Goal: Task Accomplishment & Management: Manage account settings

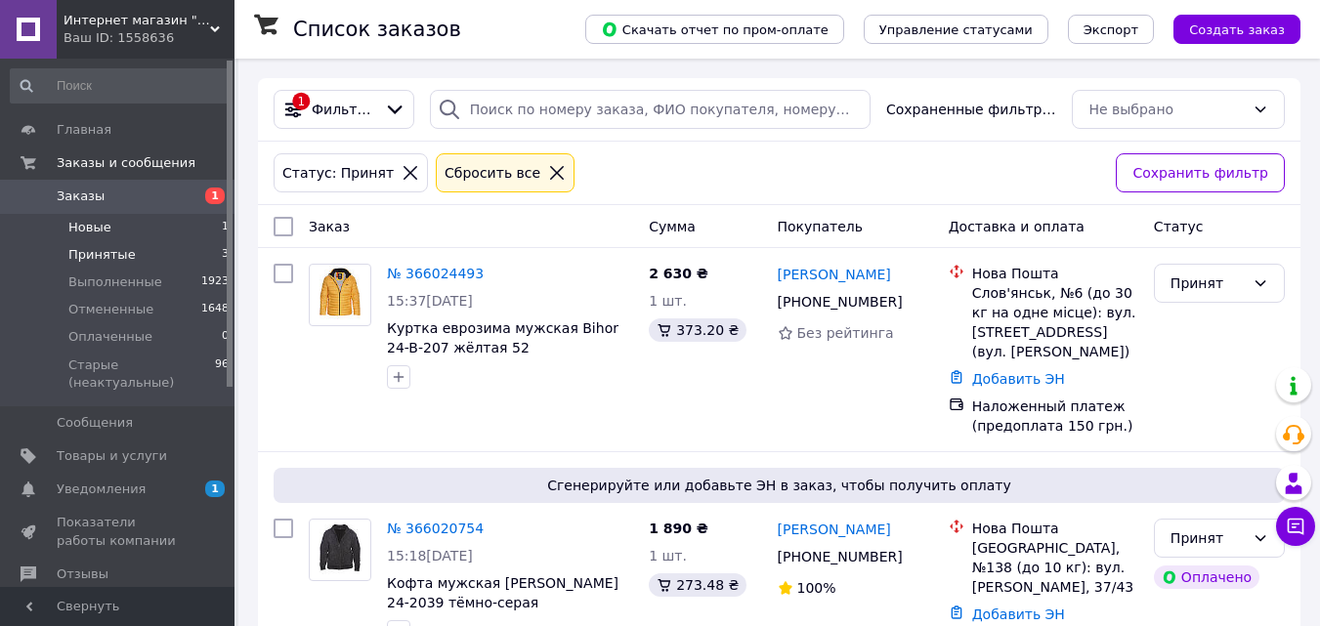
click at [84, 217] on li "Новые 1" at bounding box center [120, 227] width 240 height 27
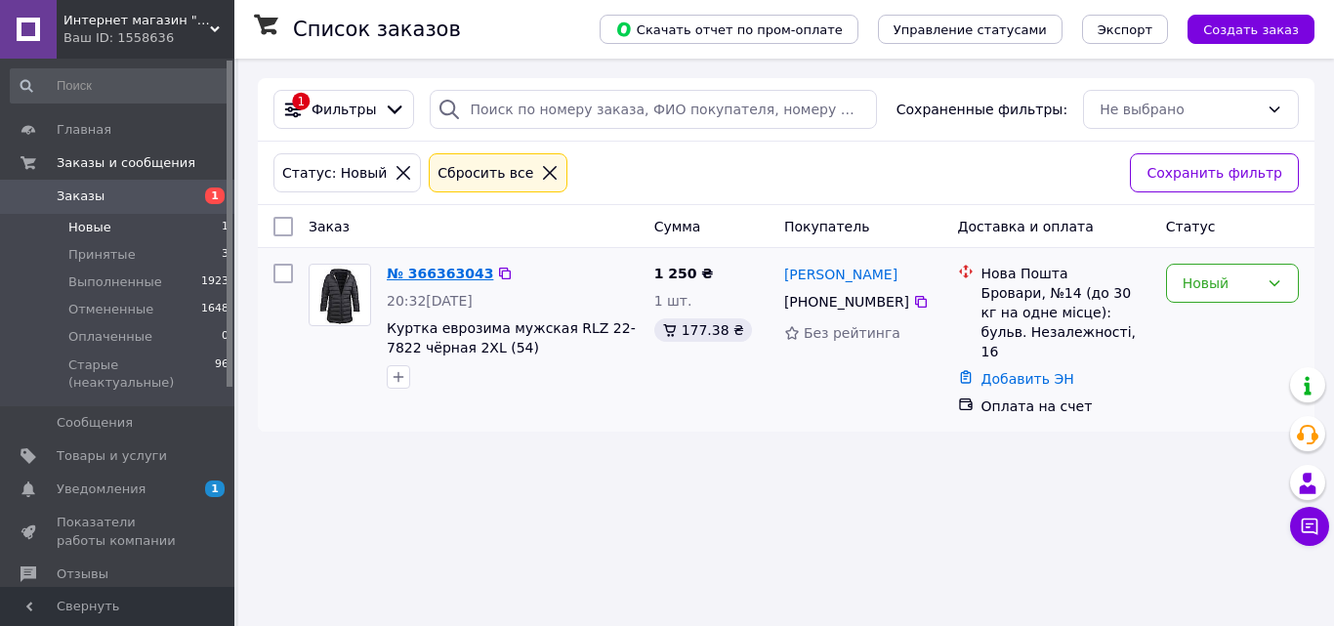
click at [435, 280] on link "№ 366363043" at bounding box center [440, 274] width 106 height 16
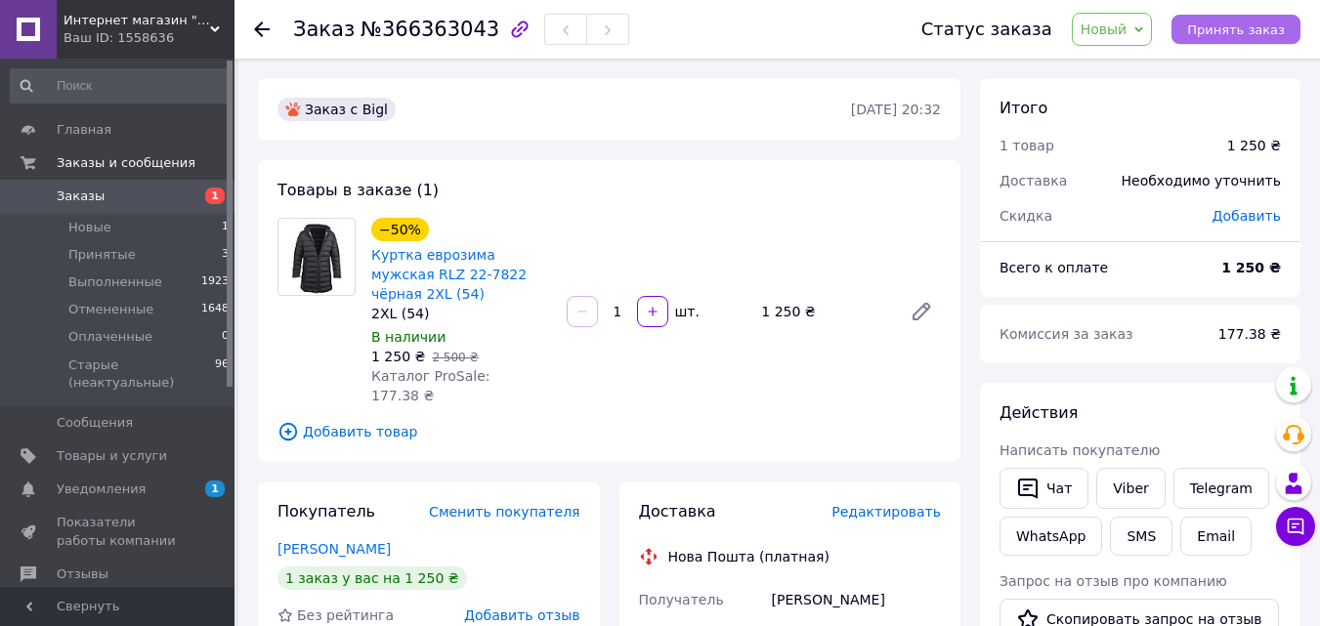
click at [1193, 32] on button "Принять заказ" at bounding box center [1235, 29] width 129 height 29
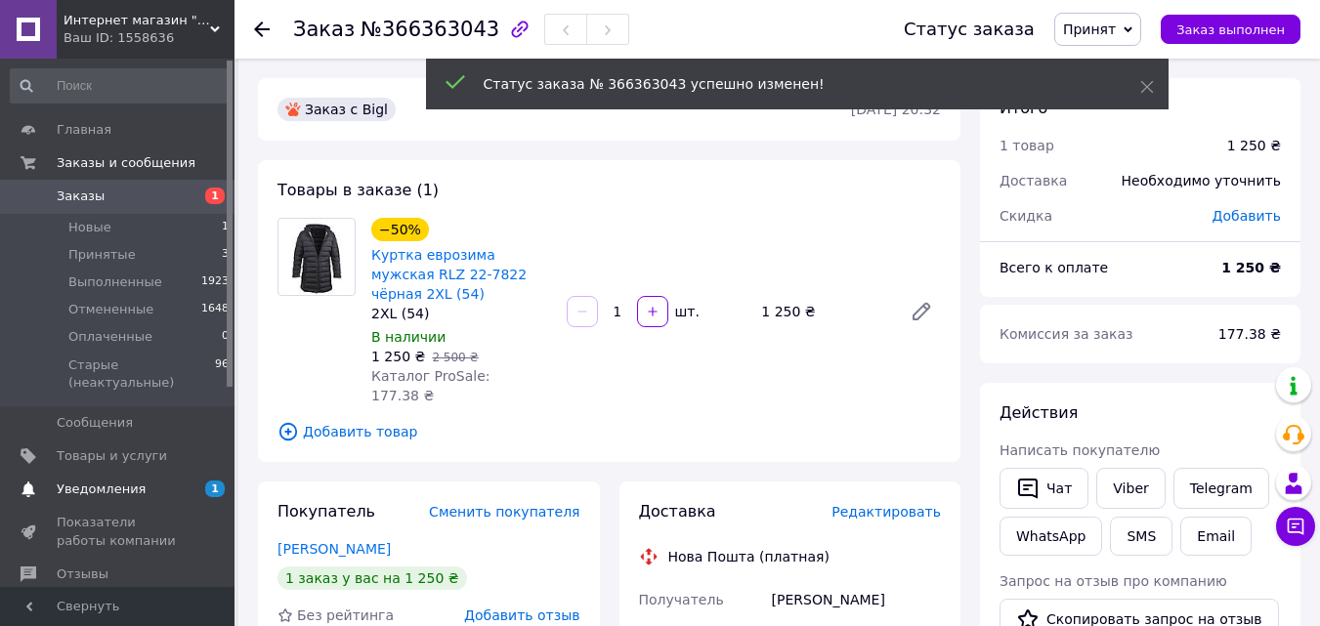
click at [124, 481] on span "Уведомления" at bounding box center [101, 490] width 89 height 18
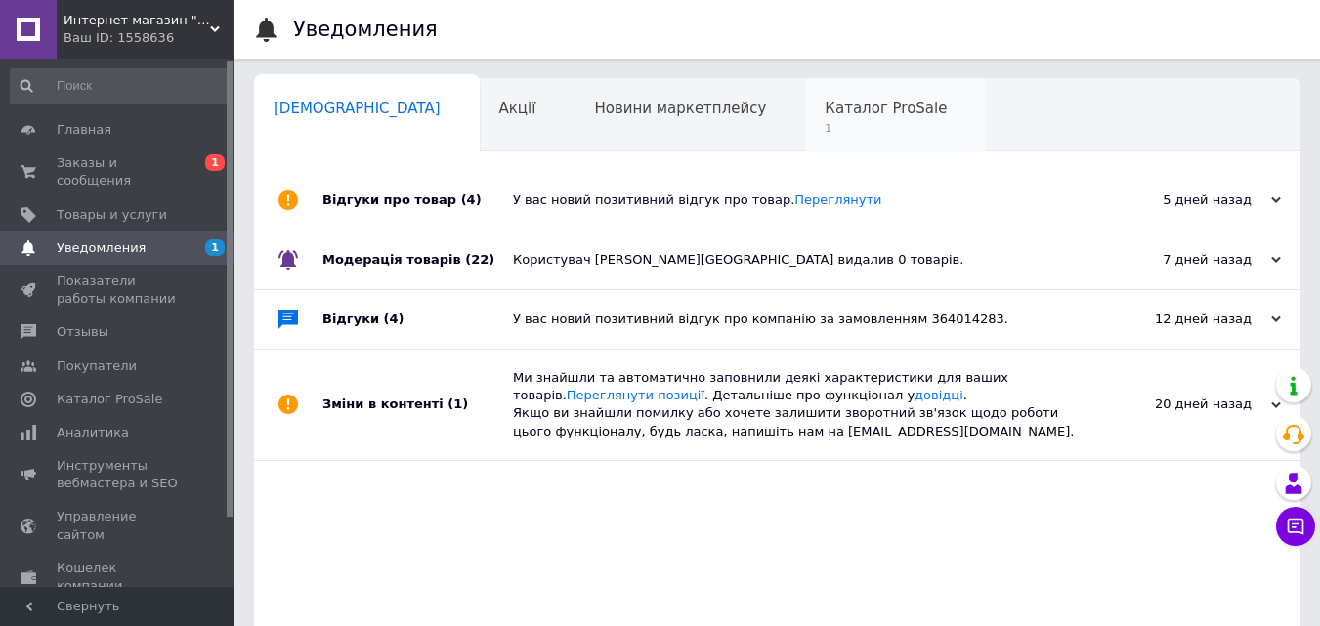
click at [824, 102] on span "Каталог ProSale" at bounding box center [885, 109] width 122 height 18
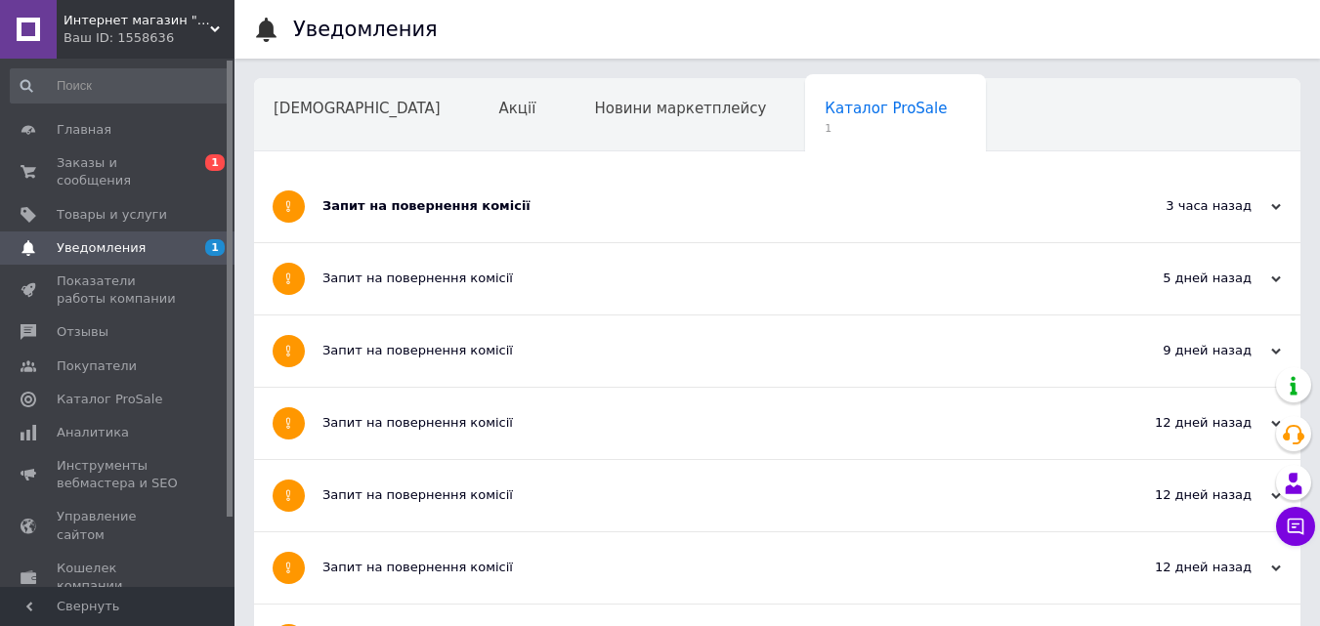
click at [735, 184] on div "Запит на повернення комісії" at bounding box center [703, 206] width 763 height 71
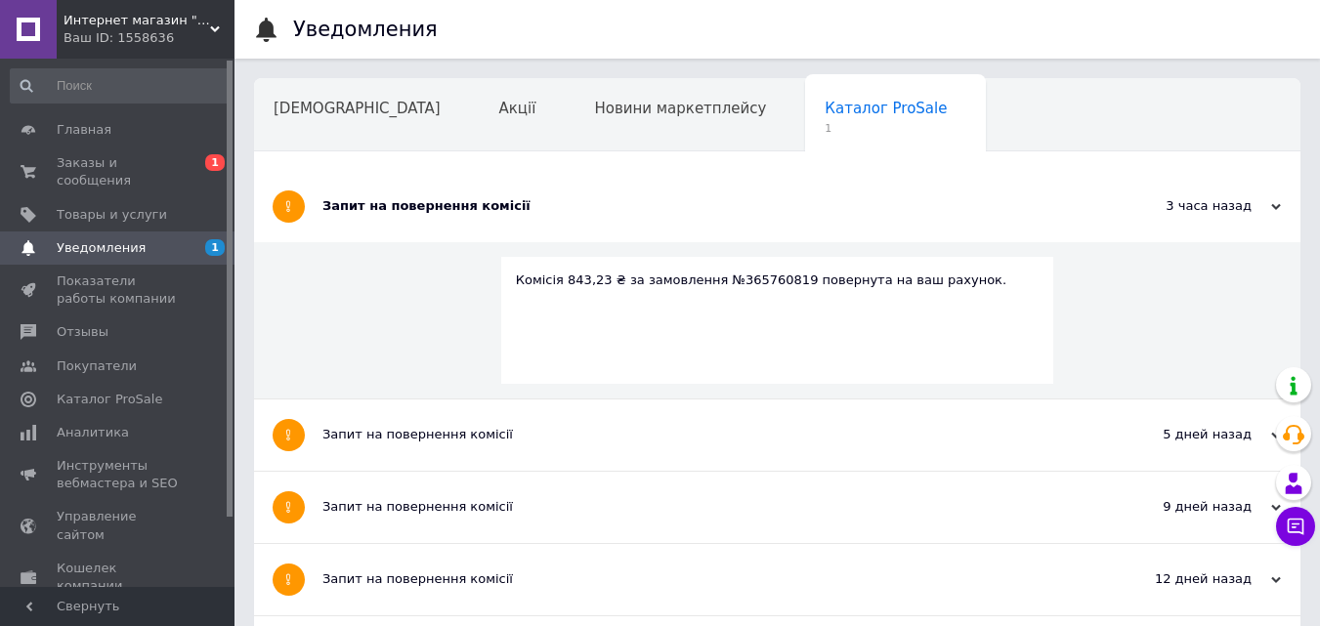
click at [735, 184] on div "Запит на повернення комісії" at bounding box center [703, 206] width 763 height 71
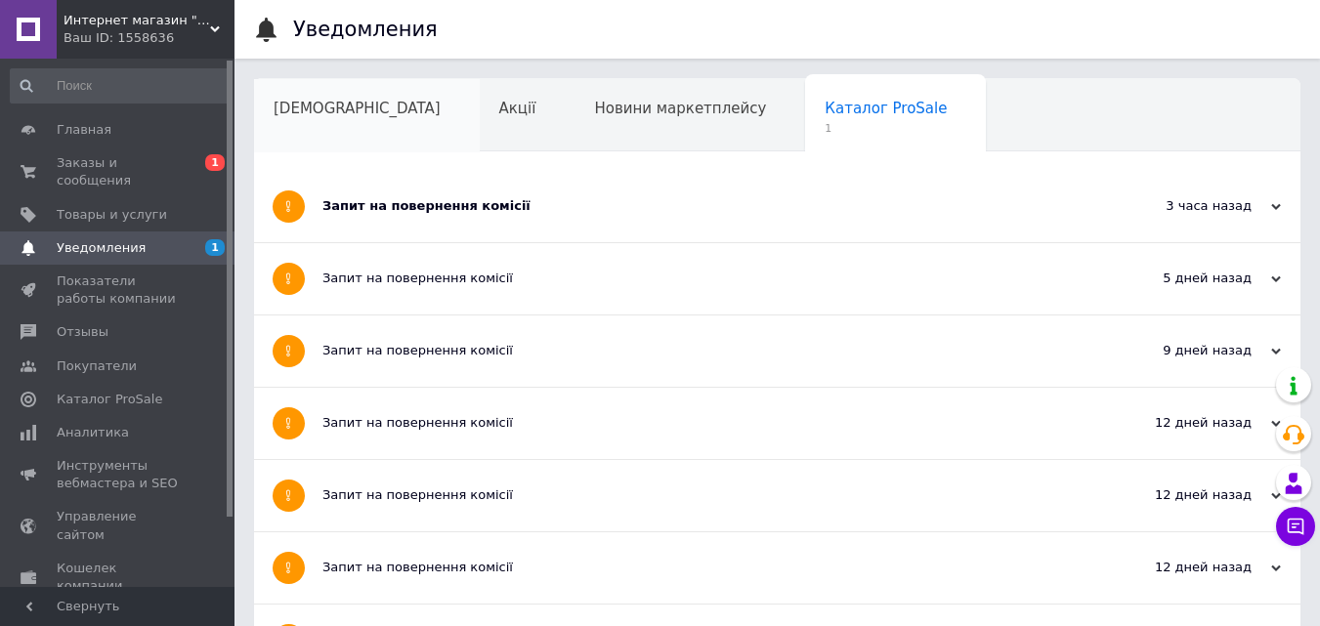
click at [346, 105] on span "Сповіщення" at bounding box center [357, 109] width 167 height 18
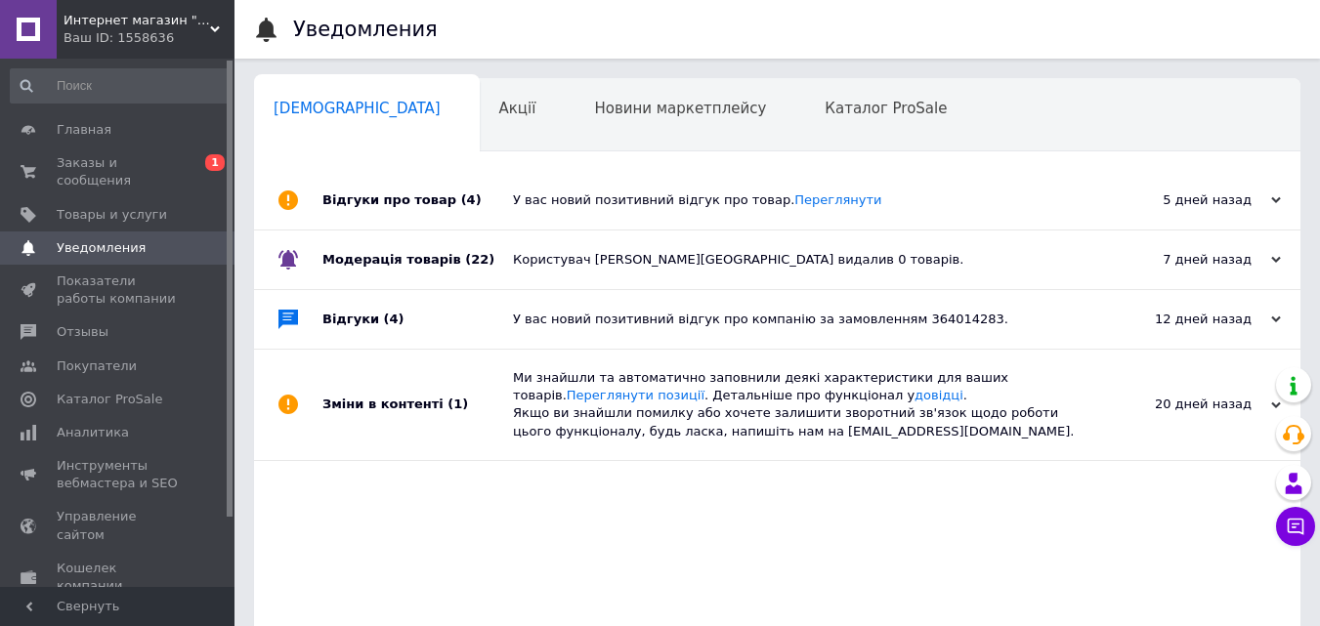
click at [154, 239] on span "Уведомления" at bounding box center [119, 248] width 124 height 18
click at [139, 165] on span "Заказы и сообщения" at bounding box center [119, 171] width 124 height 35
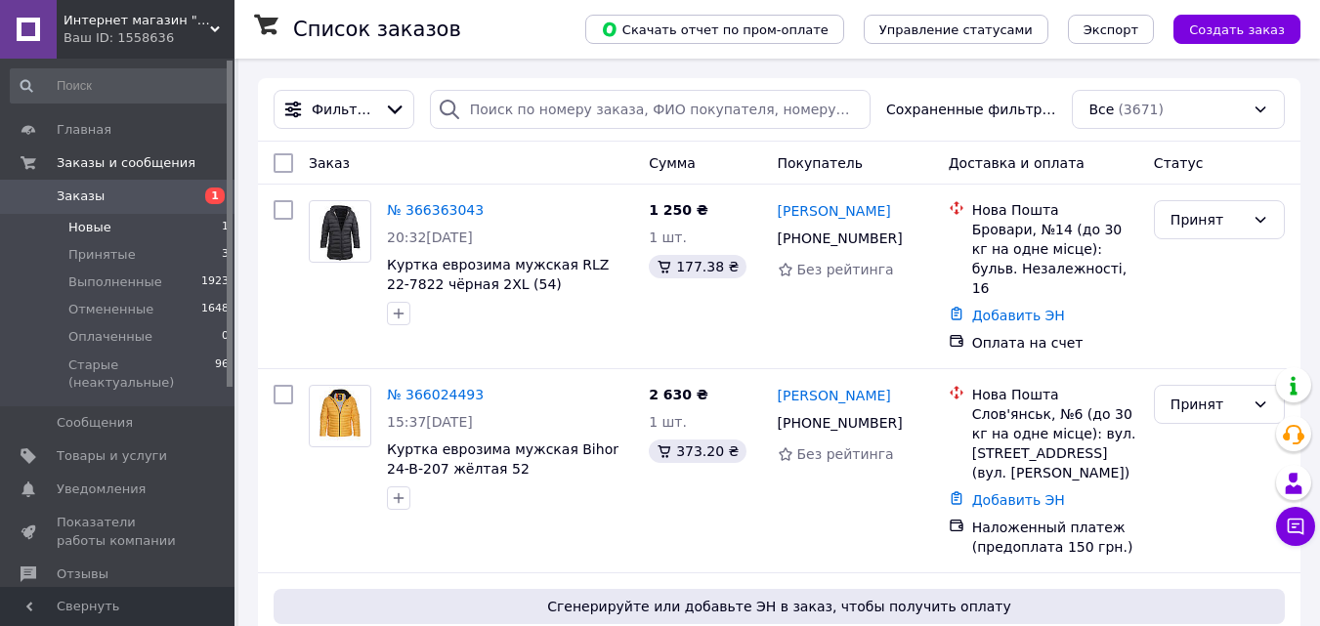
click at [130, 221] on li "Новые 1" at bounding box center [120, 227] width 240 height 27
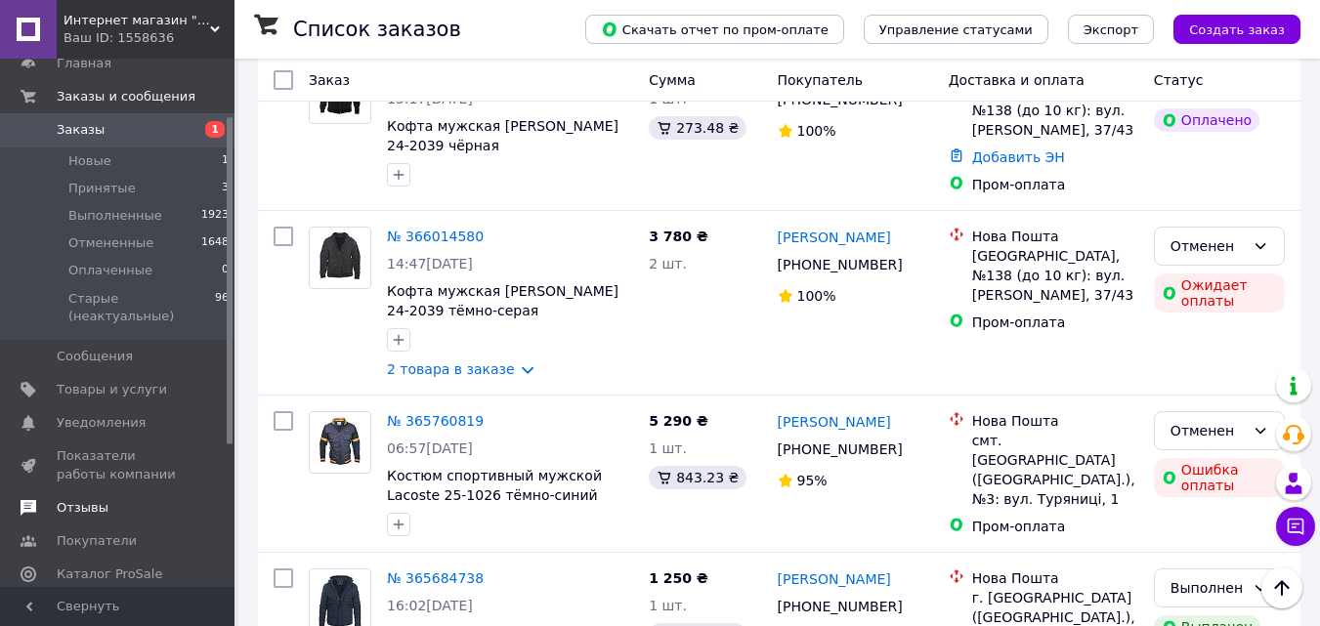
scroll to position [98, 0]
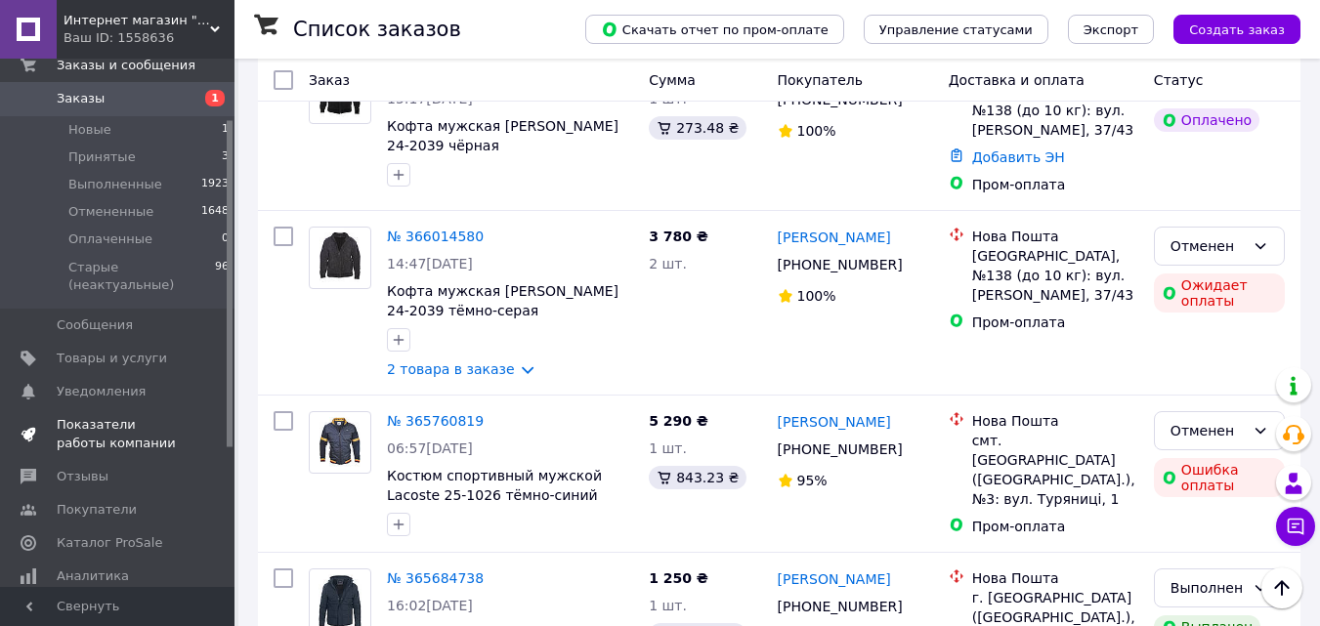
click at [94, 416] on span "Показатели работы компании" at bounding box center [119, 433] width 124 height 35
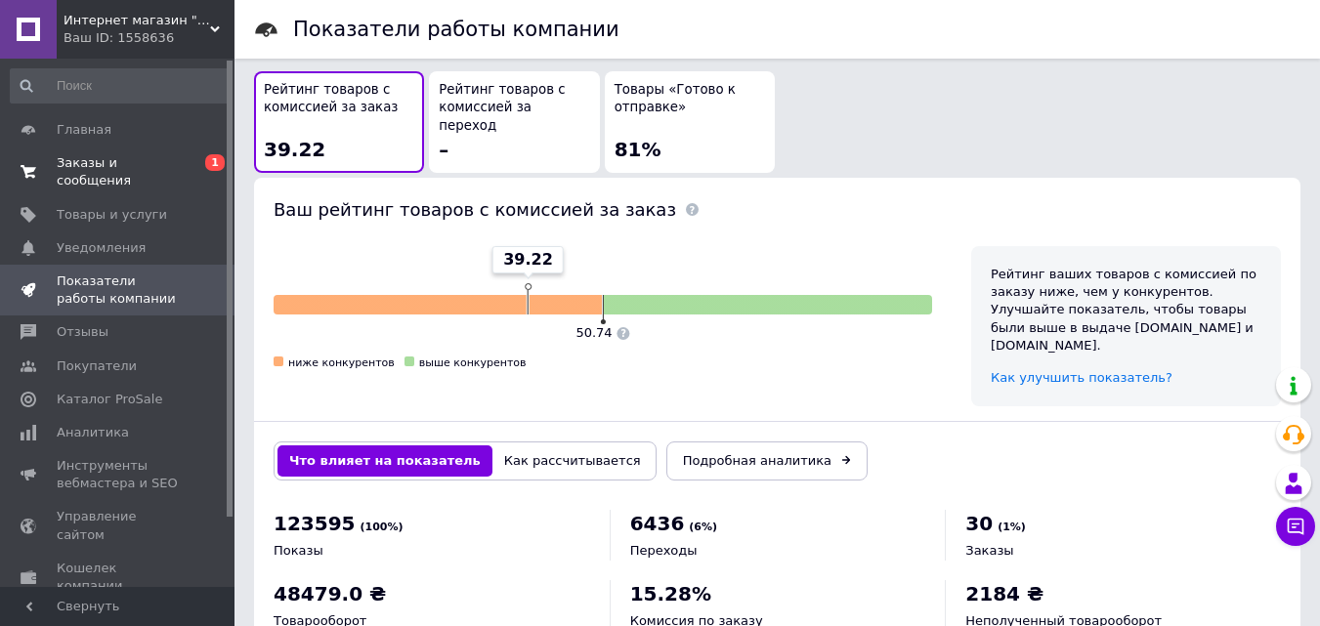
click at [105, 163] on span "Заказы и сообщения" at bounding box center [119, 171] width 124 height 35
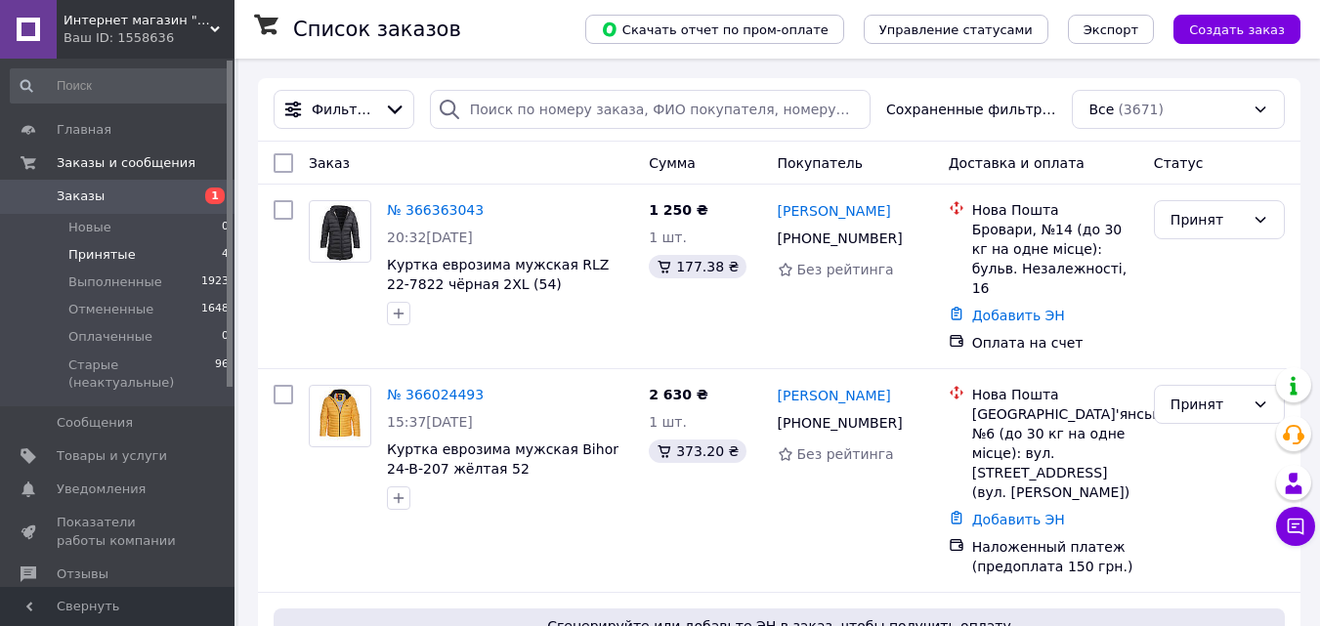
click at [94, 253] on span "Принятые" at bounding box center [101, 255] width 67 height 18
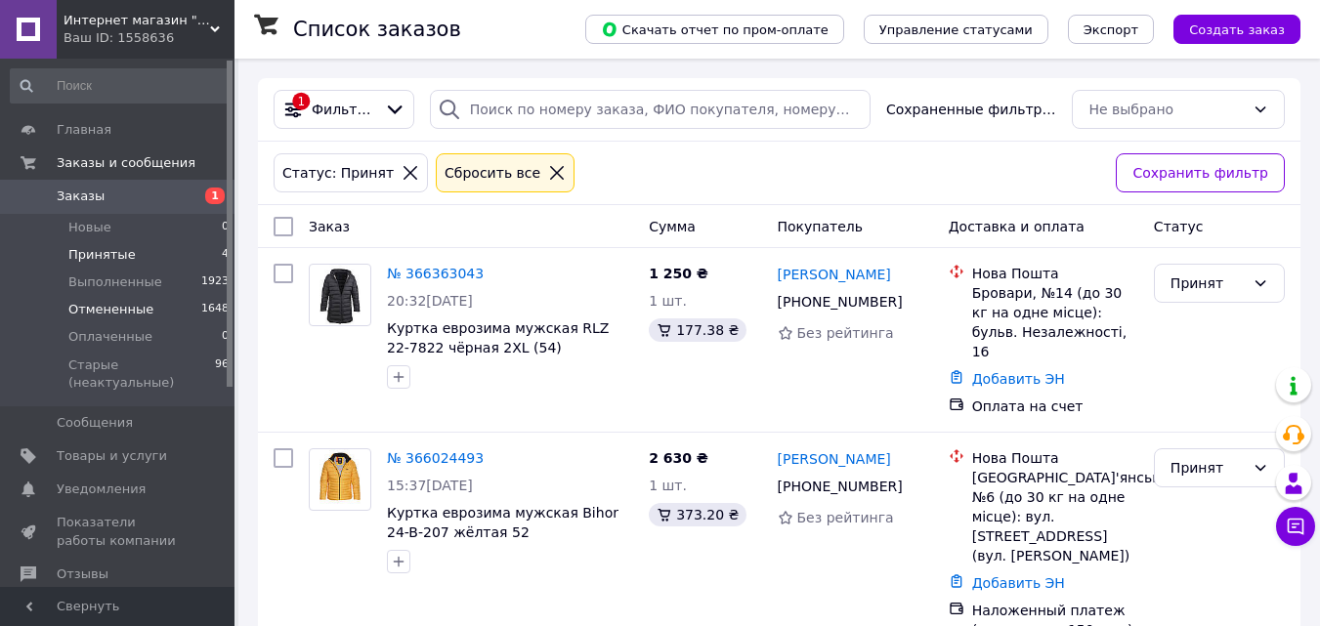
click at [102, 299] on li "Отмененные 1648" at bounding box center [120, 309] width 240 height 27
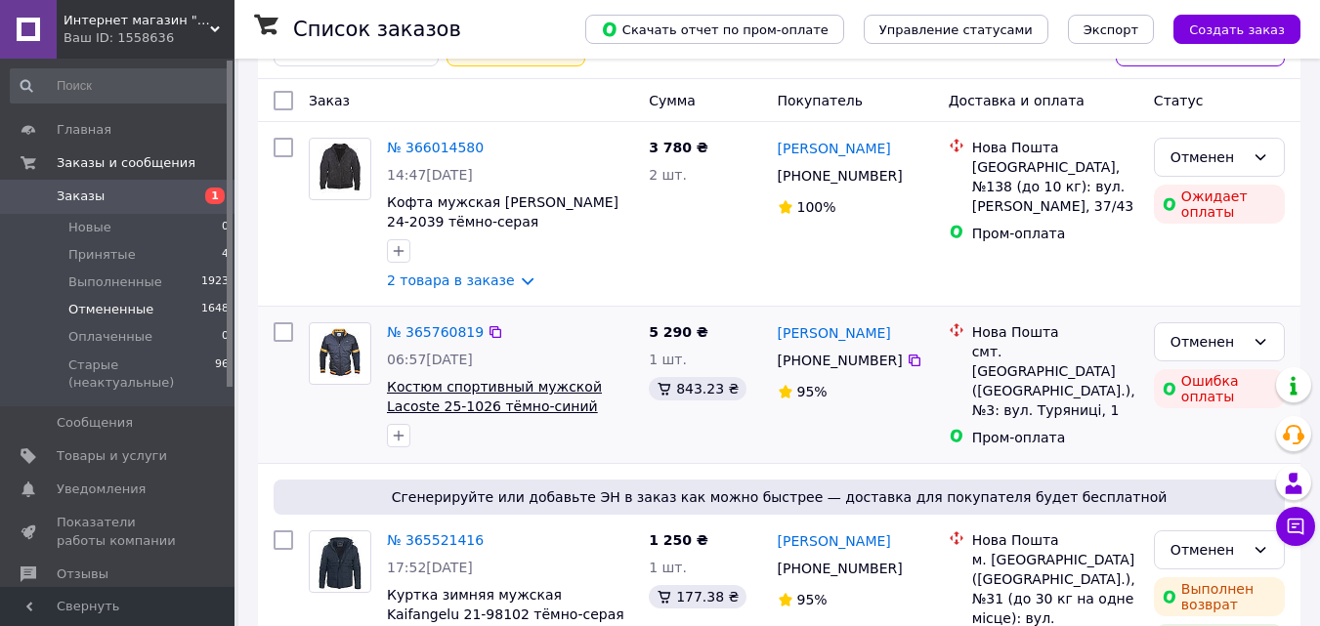
scroll to position [130, 0]
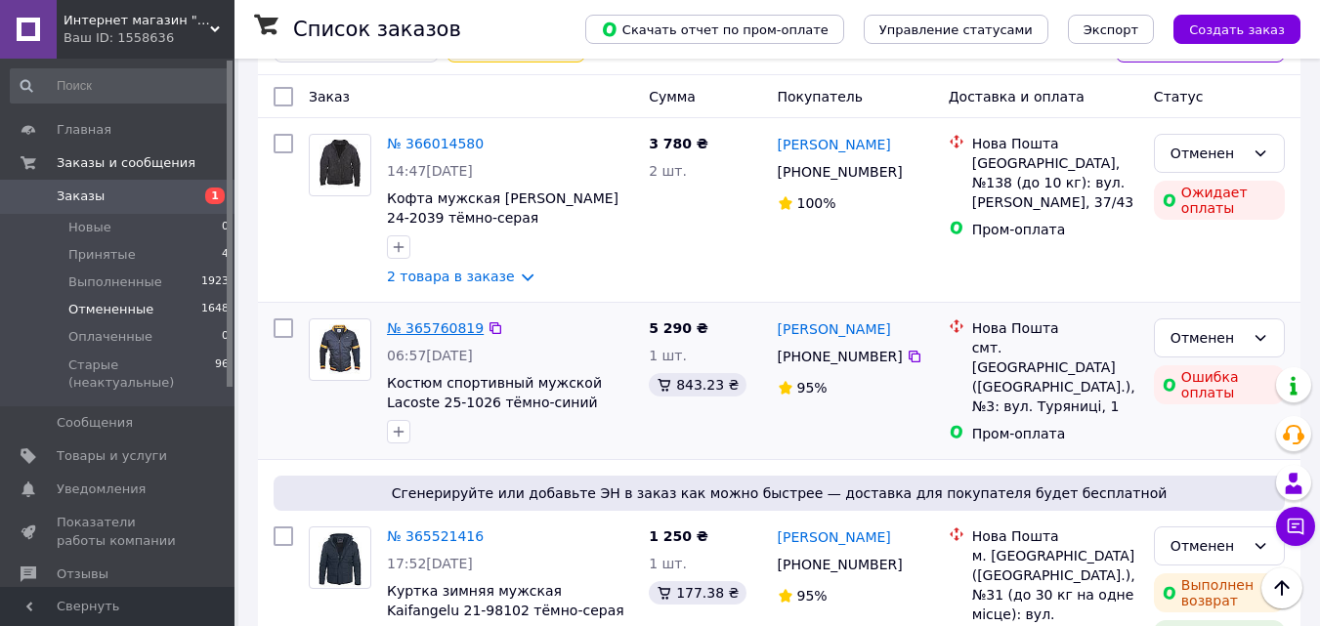
click at [446, 328] on link "№ 365760819" at bounding box center [435, 328] width 97 height 16
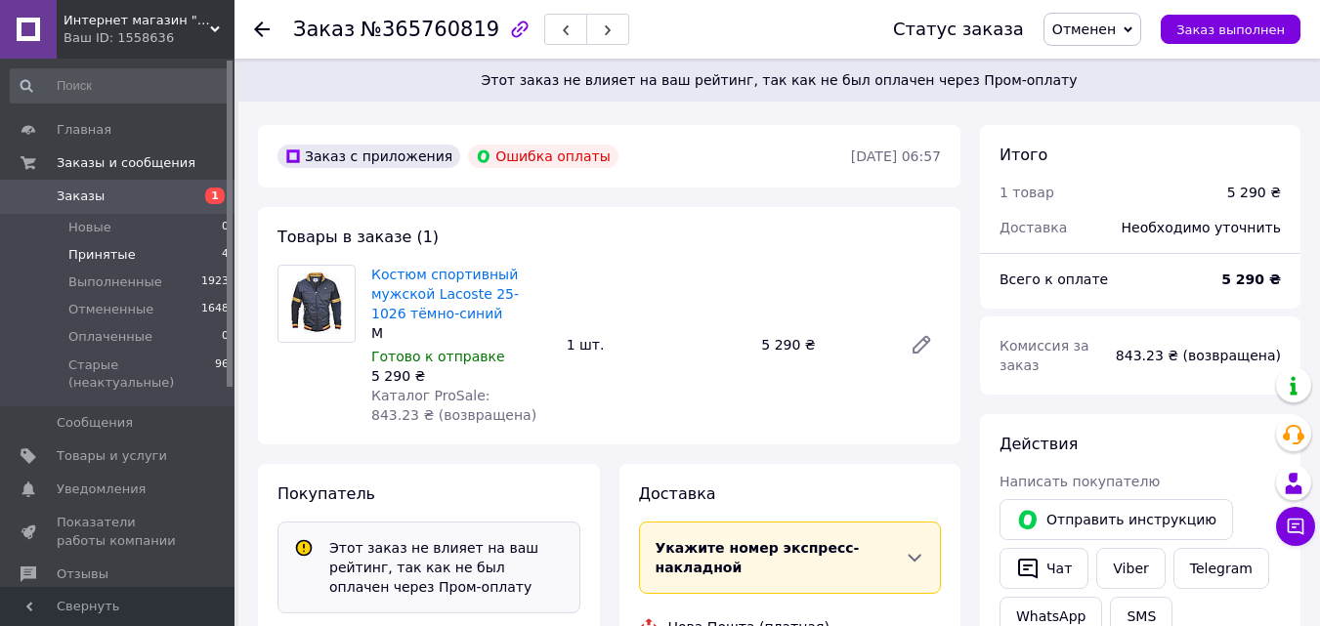
click at [126, 261] on span "Принятые" at bounding box center [101, 255] width 67 height 18
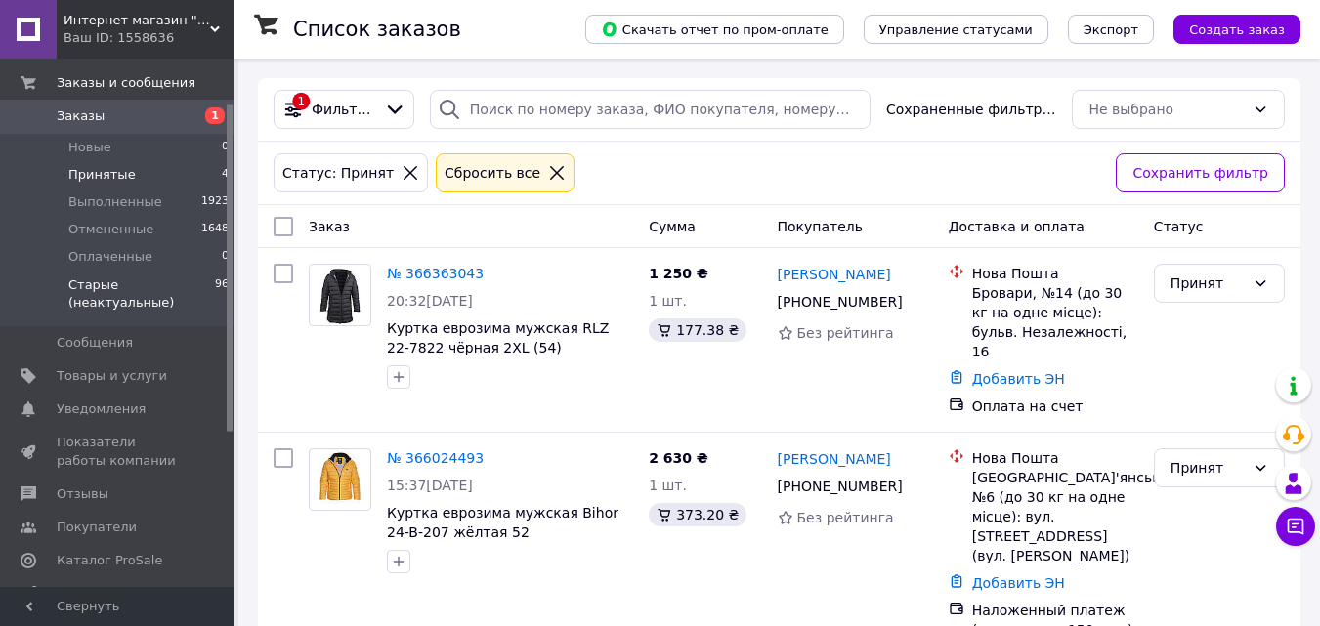
scroll to position [130, 0]
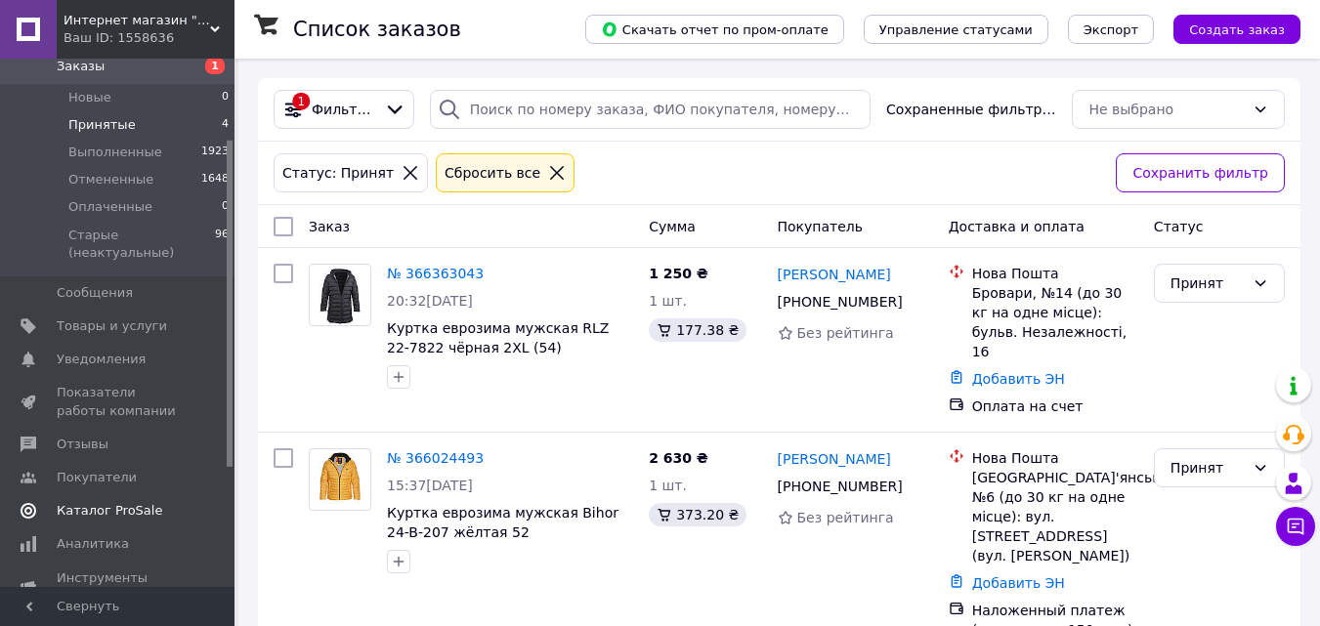
click at [93, 502] on span "Каталог ProSale" at bounding box center [109, 511] width 105 height 18
click at [85, 125] on span "Принятые" at bounding box center [101, 125] width 67 height 18
